Goal: Task Accomplishment & Management: Manage account settings

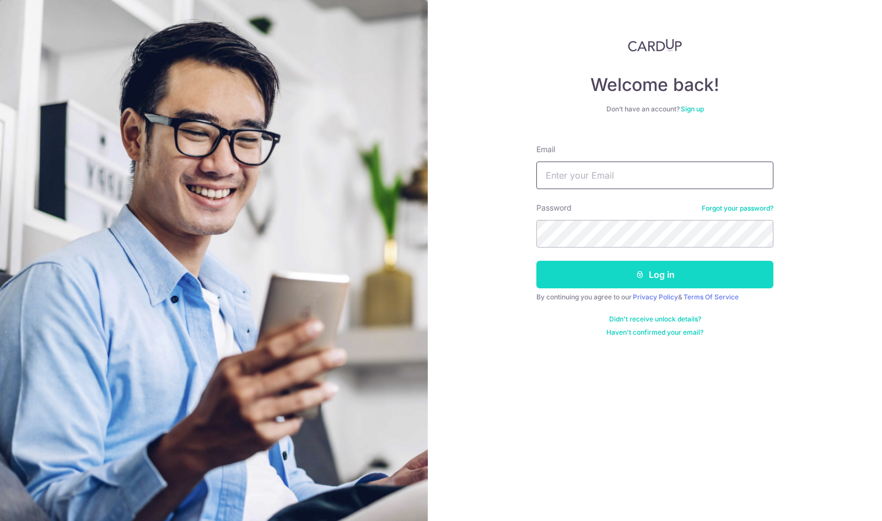
type input "[EMAIL_ADDRESS][PERSON_NAME][DOMAIN_NAME]"
click at [608, 267] on button "Log in" at bounding box center [655, 275] width 237 height 28
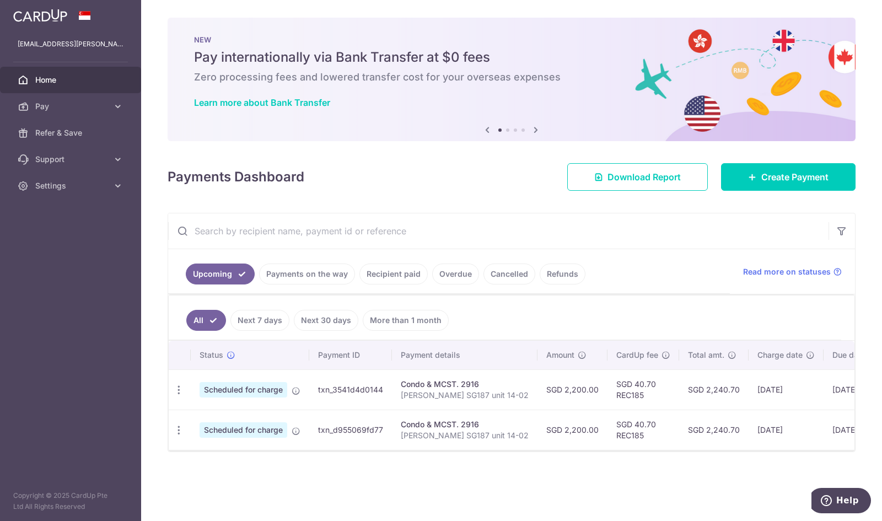
click at [633, 218] on input "text" at bounding box center [498, 230] width 661 height 35
